Goal: Obtain resource: Obtain resource

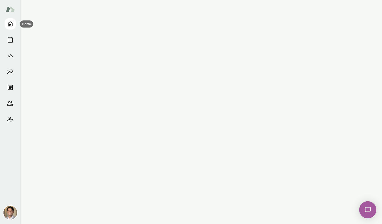
click at [8, 28] on button "Home" at bounding box center [10, 23] width 11 height 11
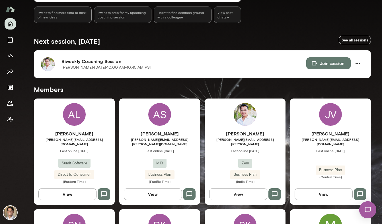
scroll to position [81, 0]
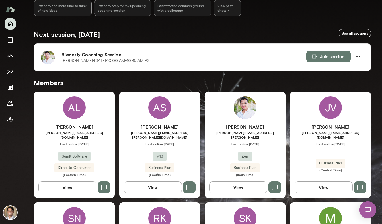
click at [226, 134] on span "[PERSON_NAME][EMAIL_ADDRESS][PERSON_NAME]" at bounding box center [245, 135] width 81 height 9
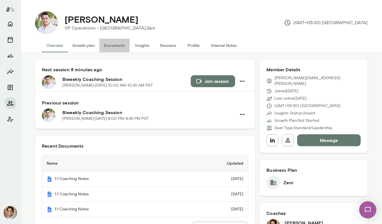
click at [115, 48] on button "Documents" at bounding box center [114, 46] width 30 height 14
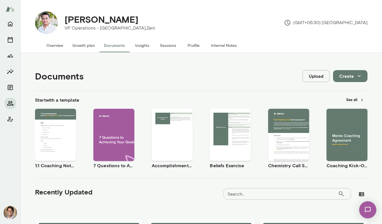
scroll to position [5, 0]
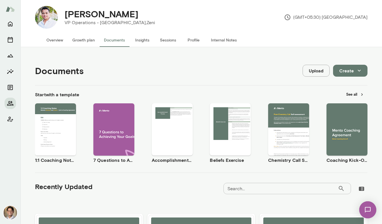
click at [58, 135] on span "Preview" at bounding box center [59, 134] width 13 height 5
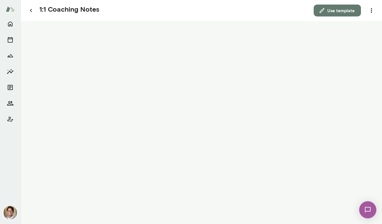
click at [348, 6] on button "Use template" at bounding box center [337, 11] width 47 height 12
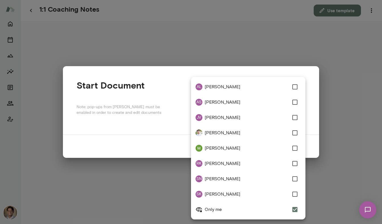
click at [266, 0] on div "**********" at bounding box center [191, 0] width 382 height 0
click at [261, 132] on span "[PERSON_NAME]" at bounding box center [247, 133] width 84 height 7
type input "**********"
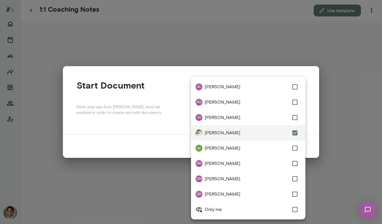
click at [312, 133] on div at bounding box center [191, 112] width 382 height 224
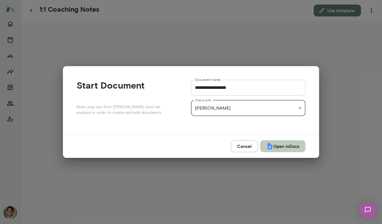
click at [295, 141] on button "Open in Docs" at bounding box center [282, 147] width 45 height 12
